Goal: Task Accomplishment & Management: Manage account settings

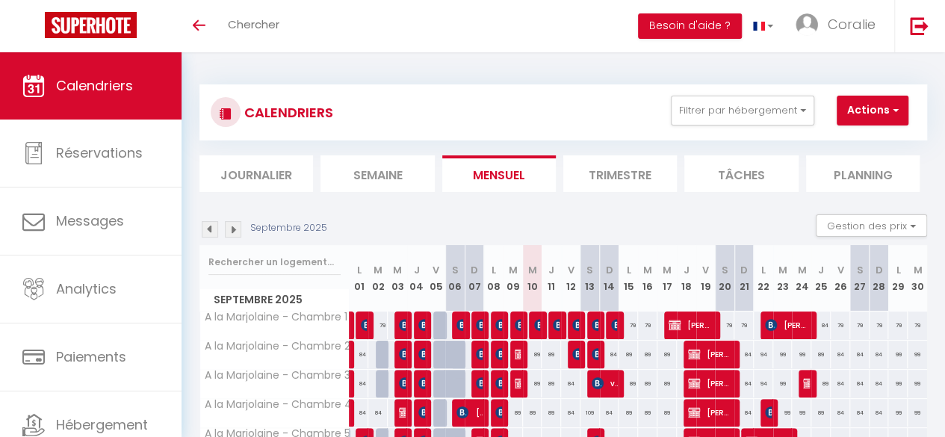
scroll to position [149, 0]
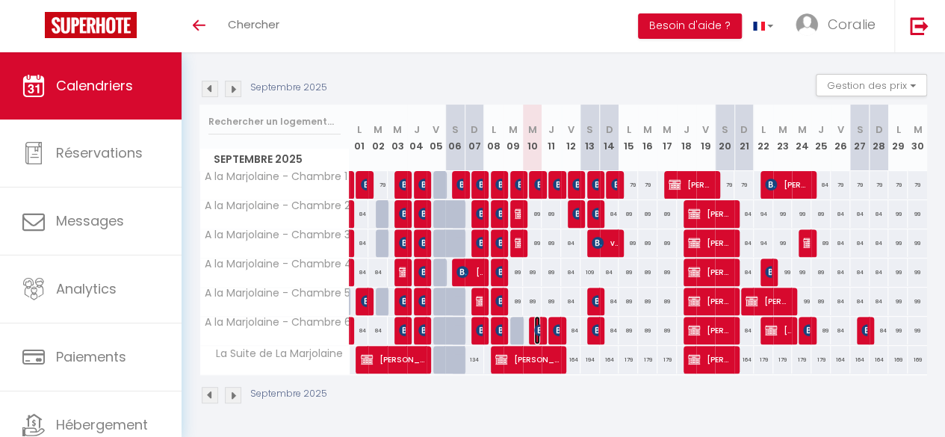
click at [534, 324] on img at bounding box center [540, 330] width 12 height 12
select select "OK"
select select "0"
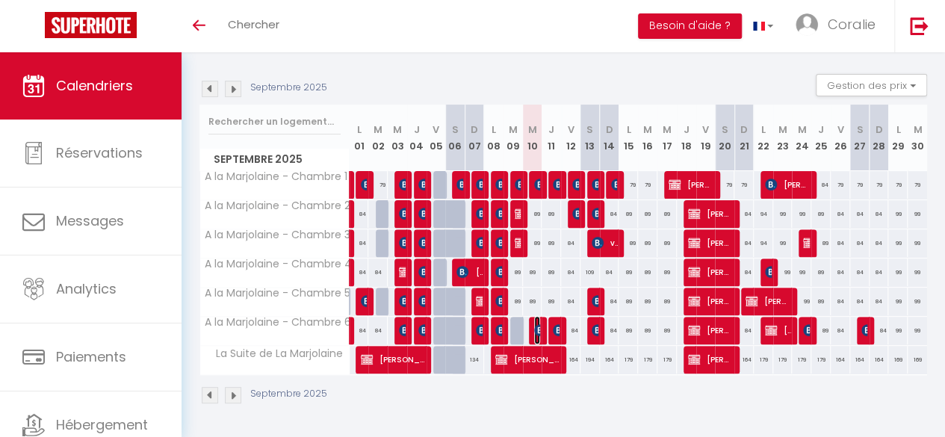
select select "1"
select select
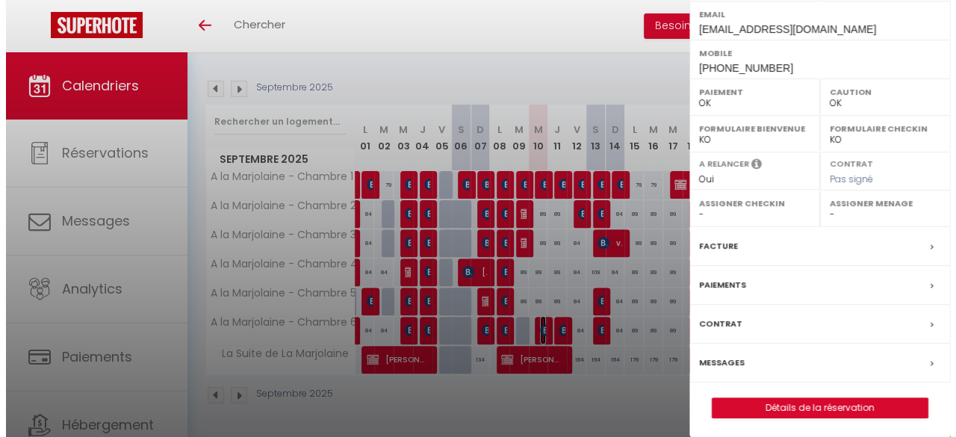
scroll to position [0, 0]
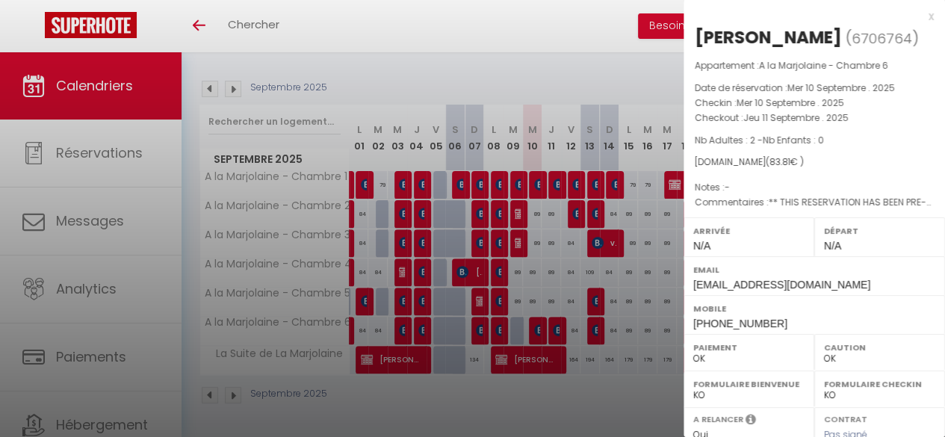
click at [916, 14] on div "x" at bounding box center [808, 16] width 250 height 18
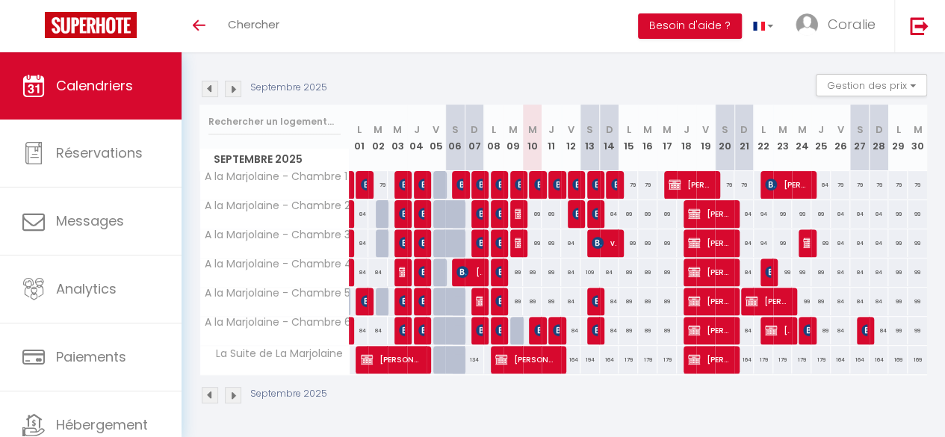
click at [547, 205] on div "89" at bounding box center [550, 214] width 19 height 28
type input "89"
type input "Jeu 11 Septembre 2025"
type input "Ven 12 Septembre 2025"
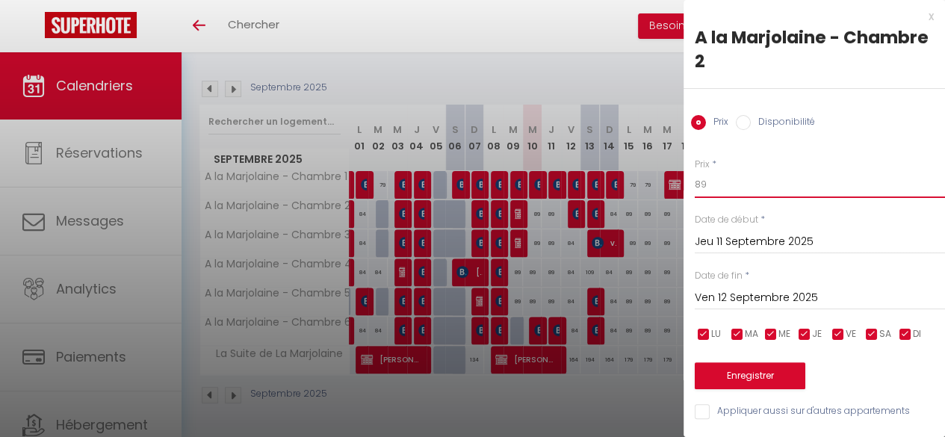
click at [743, 183] on input "89" at bounding box center [820, 184] width 250 height 27
type input "84"
click at [741, 407] on input "Appliquer aussi sur d'autres appartements" at bounding box center [820, 411] width 250 height 15
checkbox input "true"
click at [750, 373] on button "Enregistrer" at bounding box center [750, 375] width 111 height 27
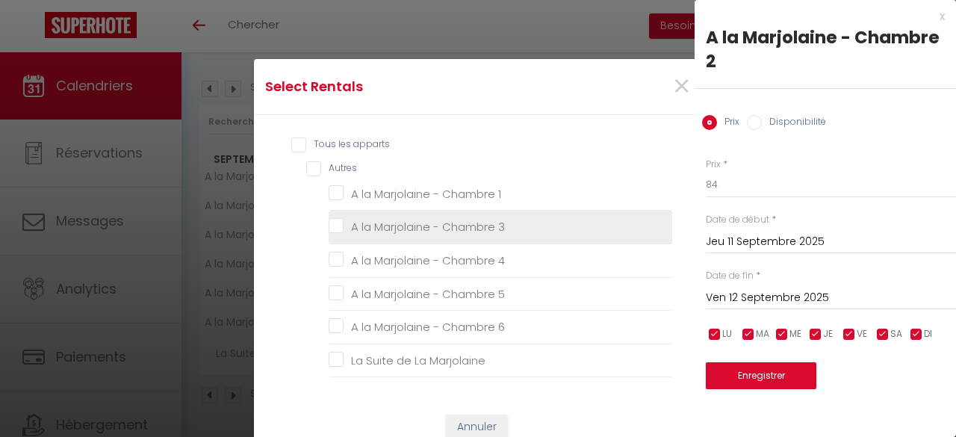
click at [330, 229] on 3 "A la Marjolaine - Chambre 3" at bounding box center [501, 227] width 344 height 15
checkbox 3 "true"
checkbox 1 "false"
checkbox 4 "false"
checkbox 5 "false"
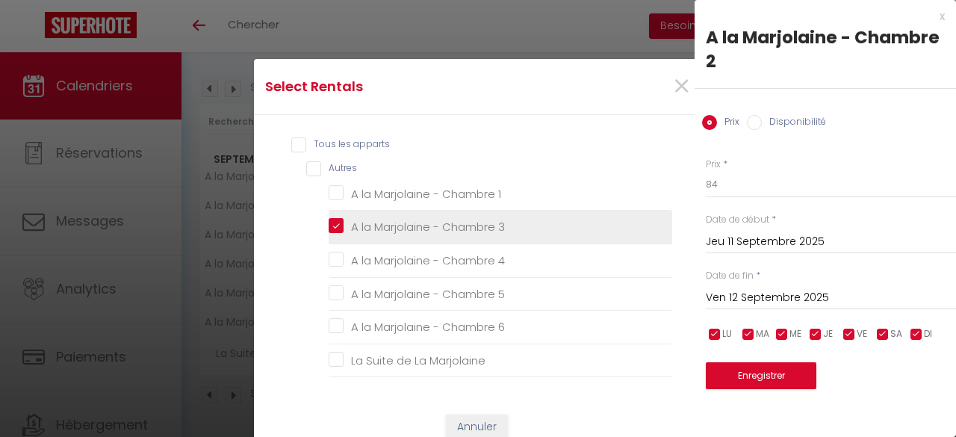
checkbox 6 "false"
checkbox Marjolaine "false"
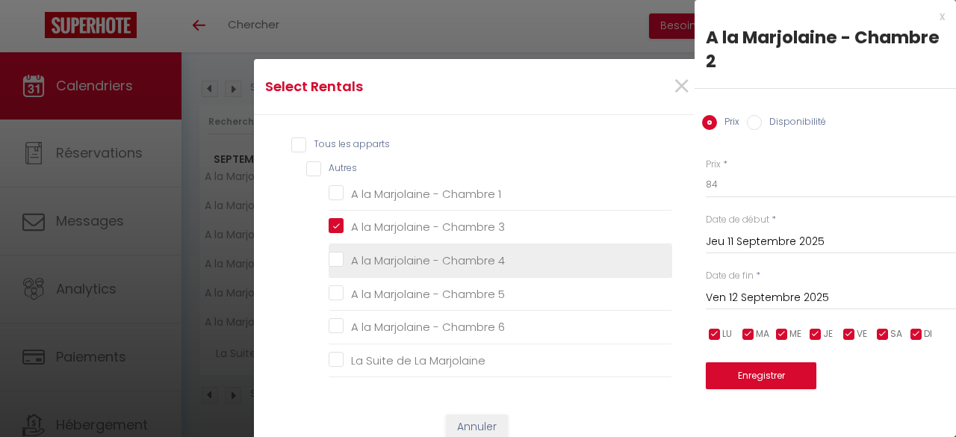
click at [330, 253] on 4 "A la Marjolaine - Chambre 4" at bounding box center [501, 260] width 344 height 15
checkbox 4 "true"
checkbox 1 "false"
checkbox 5 "false"
checkbox 6 "false"
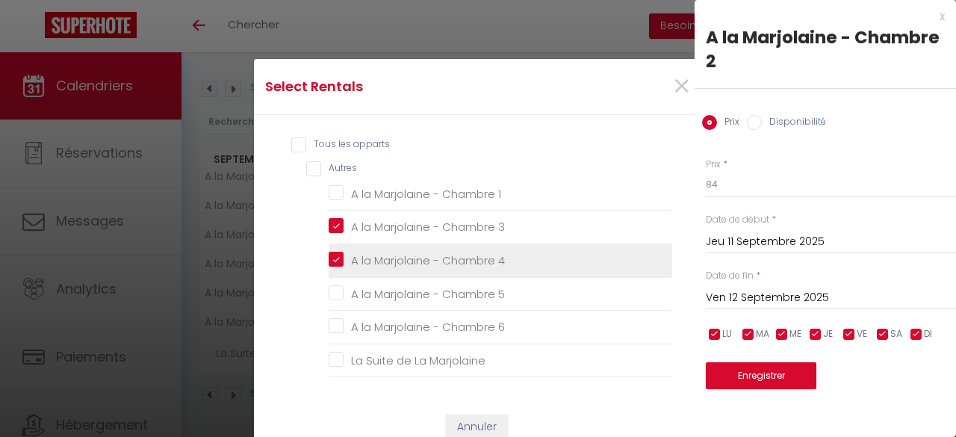
checkbox Marjolaine "false"
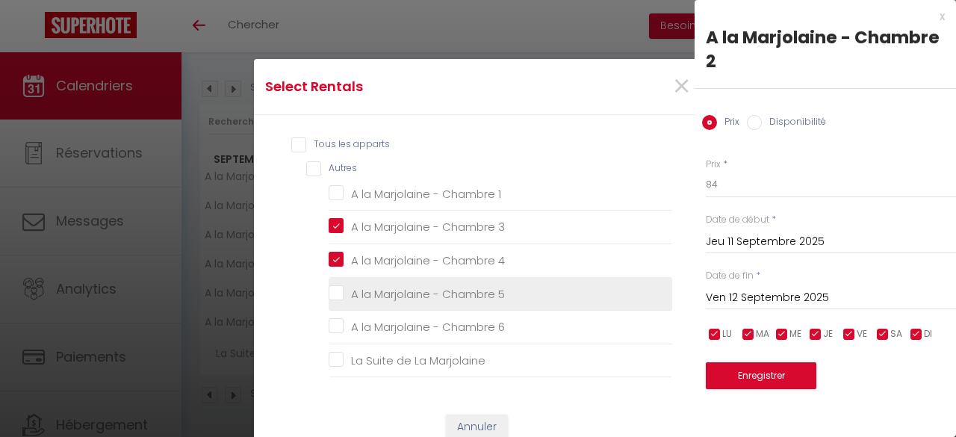
click at [344, 285] on label "A la Marjolaine - Chambre 5" at bounding box center [424, 294] width 161 height 18
click at [335, 286] on 5 "A la Marjolaine - Chambre 5" at bounding box center [501, 293] width 344 height 15
checkbox 5 "true"
checkbox 1 "false"
checkbox 6 "false"
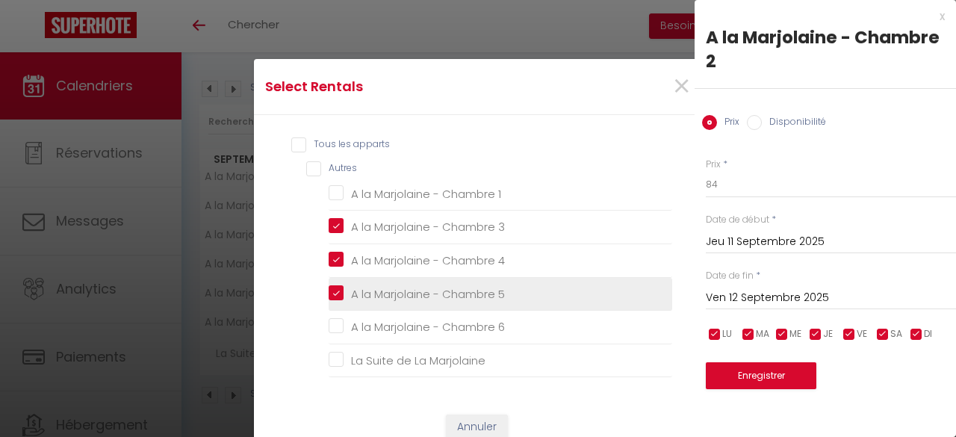
checkbox Marjolaine "false"
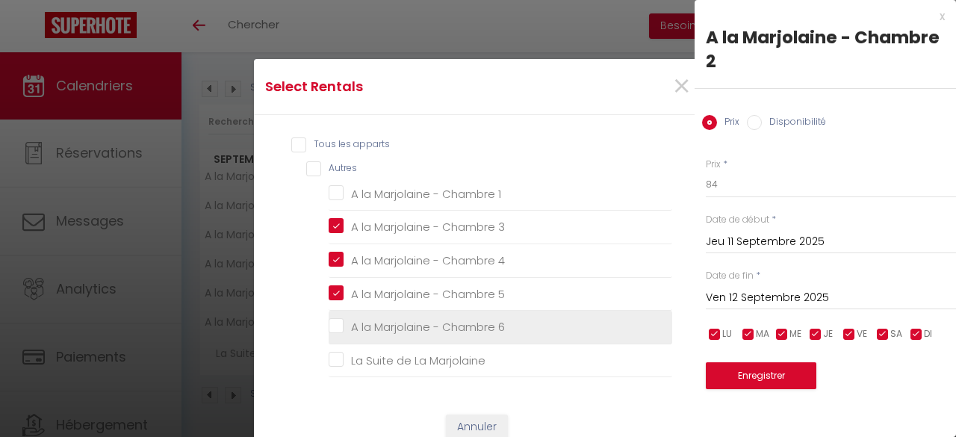
click at [334, 326] on 6 "A la Marjolaine - Chambre 6" at bounding box center [501, 327] width 344 height 15
checkbox 6 "true"
checkbox 1 "false"
checkbox Marjolaine "false"
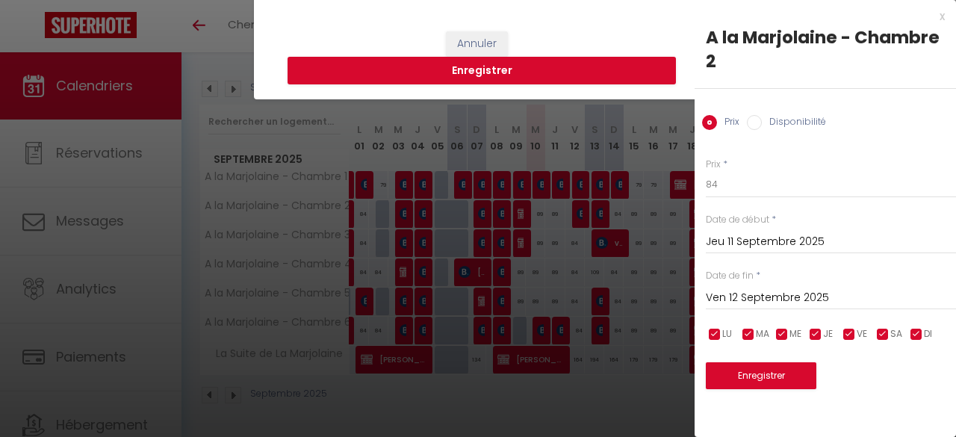
scroll to position [254, 0]
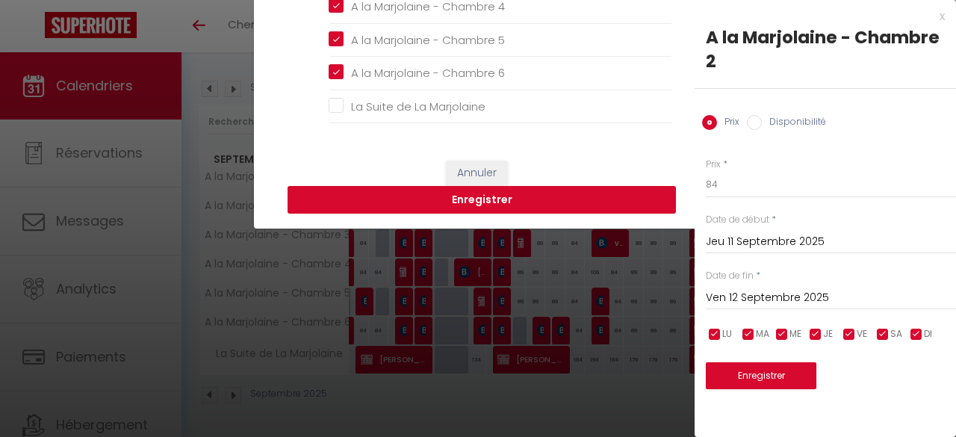
click at [517, 190] on button "Enregistrer" at bounding box center [482, 200] width 388 height 28
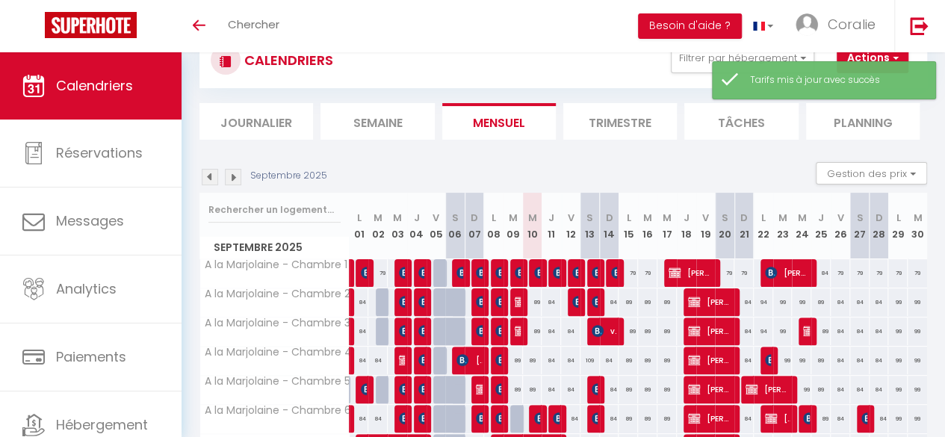
scroll to position [149, 0]
